Goal: Task Accomplishment & Management: Complete application form

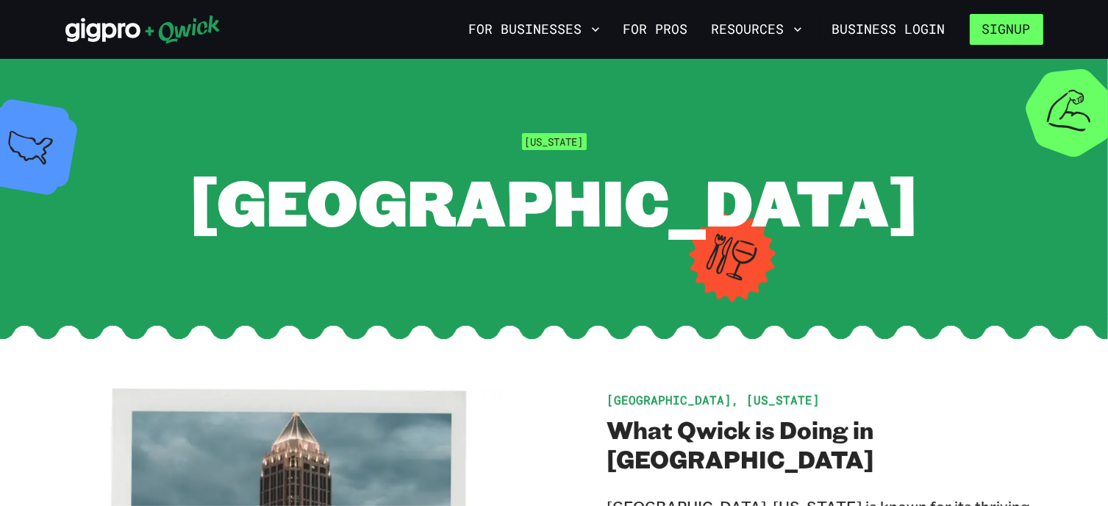
click at [994, 31] on button "Signup" at bounding box center [1007, 29] width 74 height 31
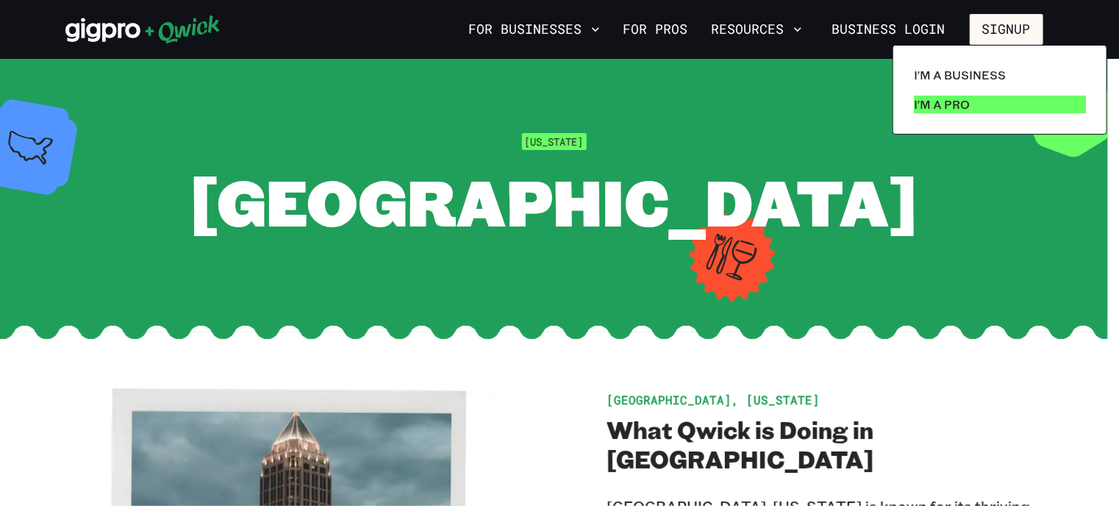
click at [959, 102] on p "I'm a Pro" at bounding box center [942, 105] width 56 height 18
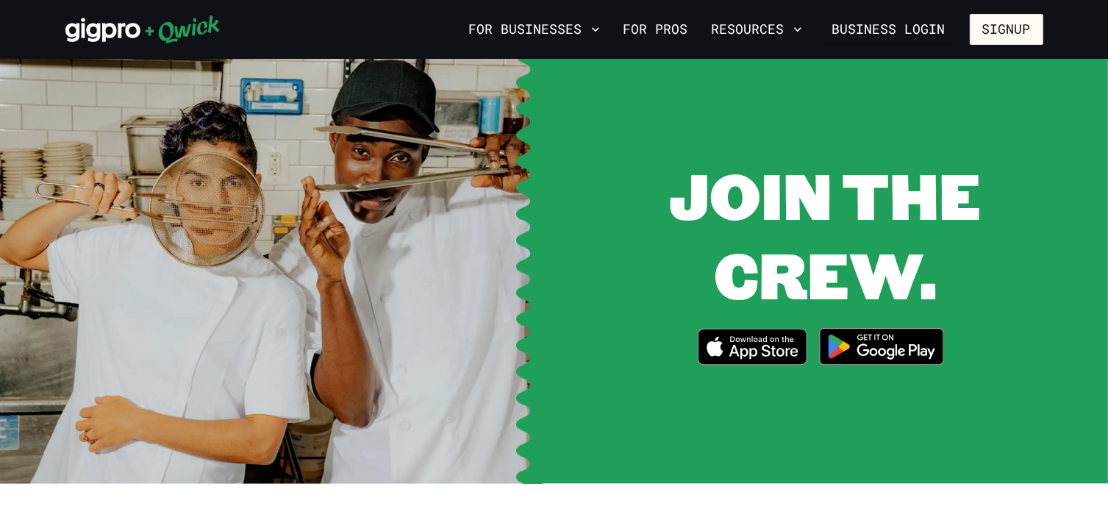
scroll to position [1942, 0]
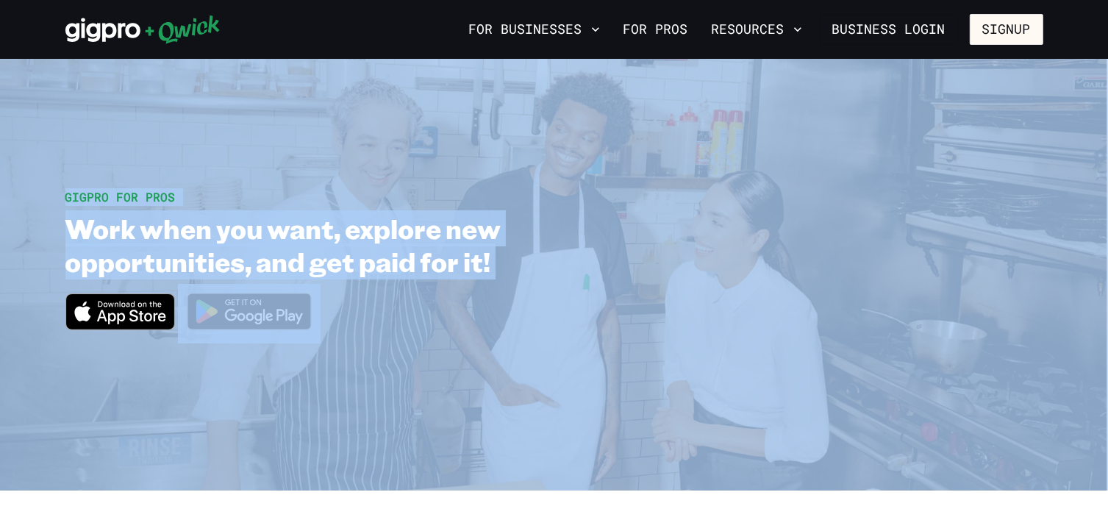
scroll to position [8, 0]
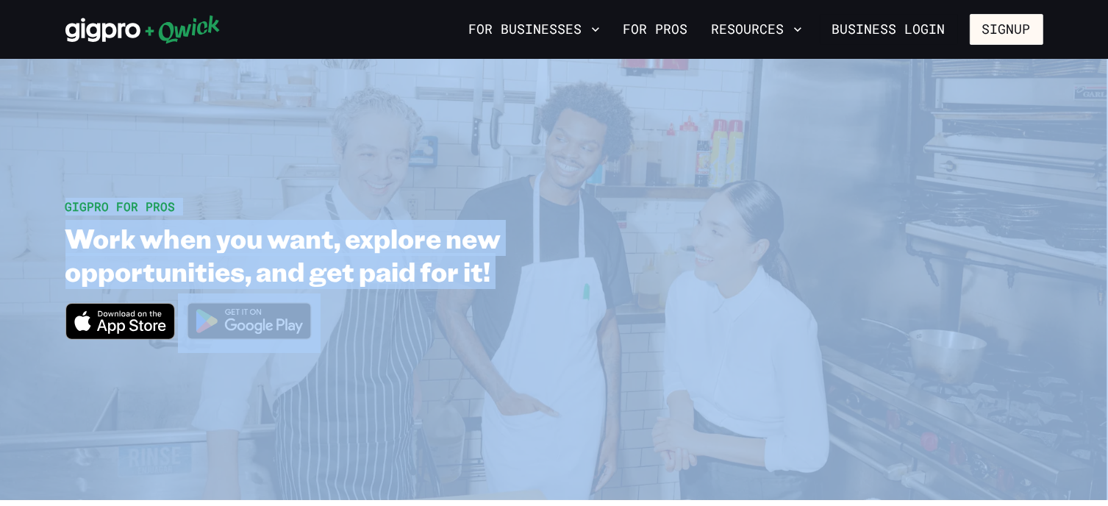
click at [922, 258] on div "GIGPRO FOR PROS Work when you want, explore new opportunities, and get paid for…" at bounding box center [554, 275] width 978 height 155
